Goal: Communication & Community: Answer question/provide support

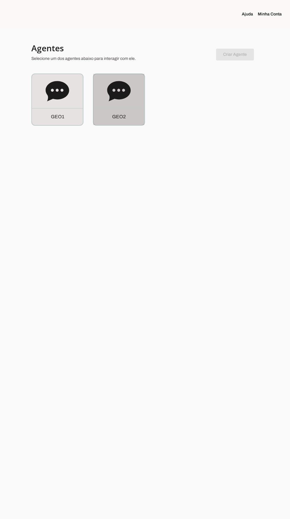
click at [130, 113] on div "G E O 2" at bounding box center [119, 116] width 51 height 17
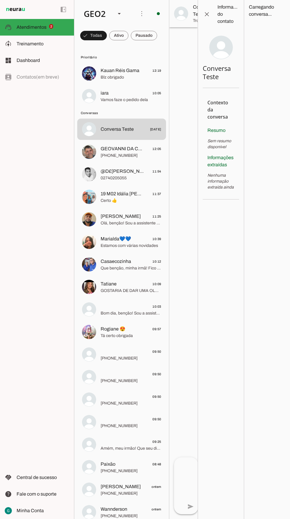
click at [117, 149] on span "GEOVANNI DA CASA E COZINHA" at bounding box center [123, 148] width 44 height 7
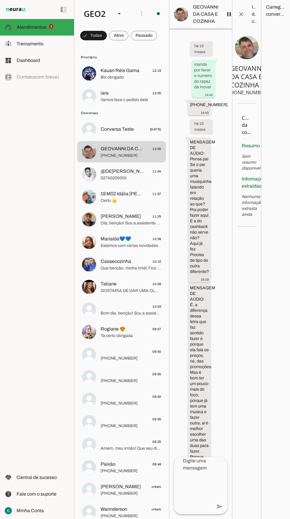
click at [124, 93] on span "iara 10:05" at bounding box center [131, 93] width 61 height 7
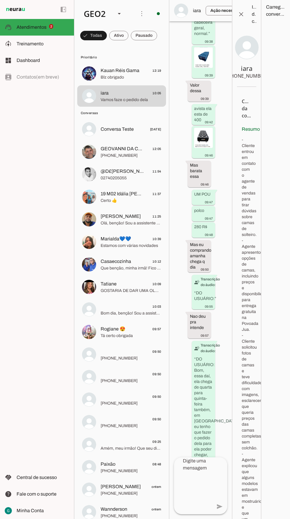
scroll to position [10290, 0]
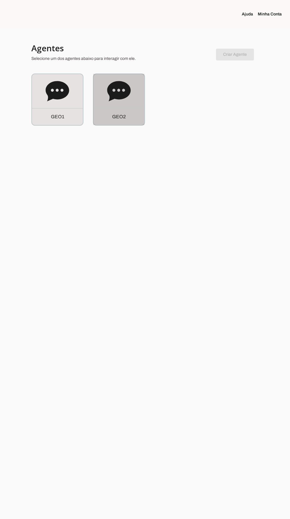
click at [122, 105] on div "G E O 2" at bounding box center [119, 99] width 51 height 51
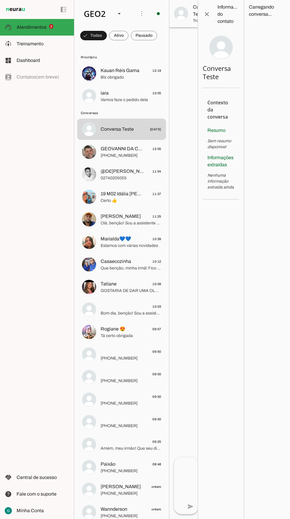
click at [115, 152] on span "GEOVANNI DA CASA E COZINHA" at bounding box center [123, 148] width 44 height 7
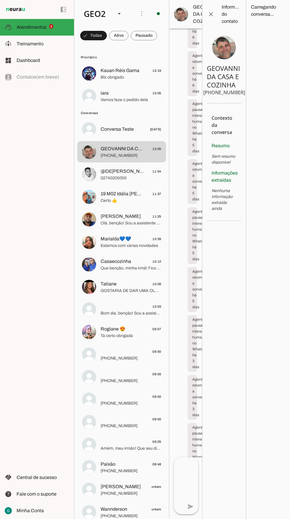
scroll to position [3956, 0]
